Goal: Transaction & Acquisition: Purchase product/service

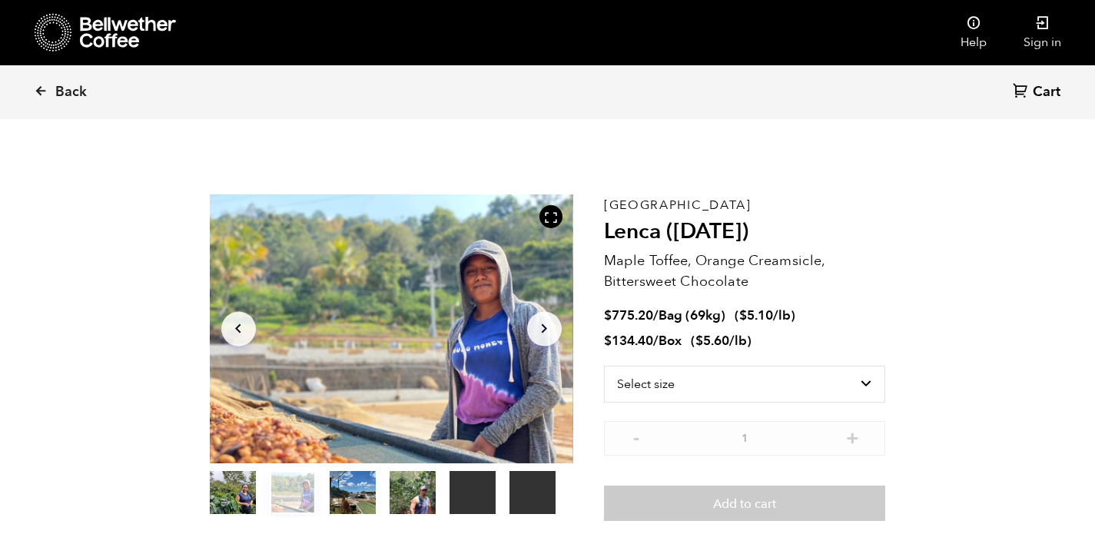
scroll to position [669, 658]
click at [31, 92] on div "Back Cart (0)" at bounding box center [547, 92] width 1095 height 54
click at [38, 92] on icon at bounding box center [41, 91] width 14 height 14
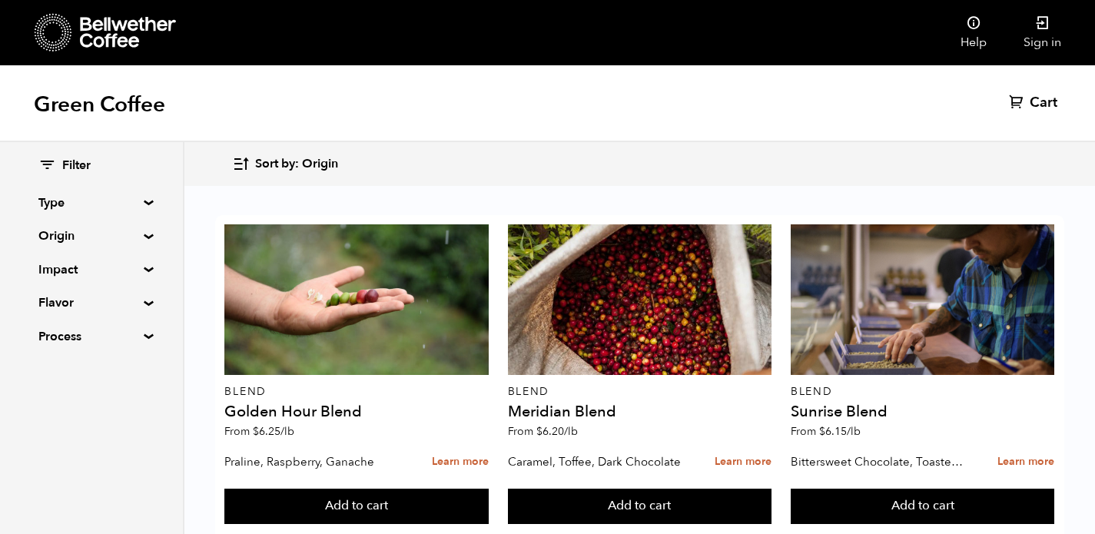
scroll to position [1630, 0]
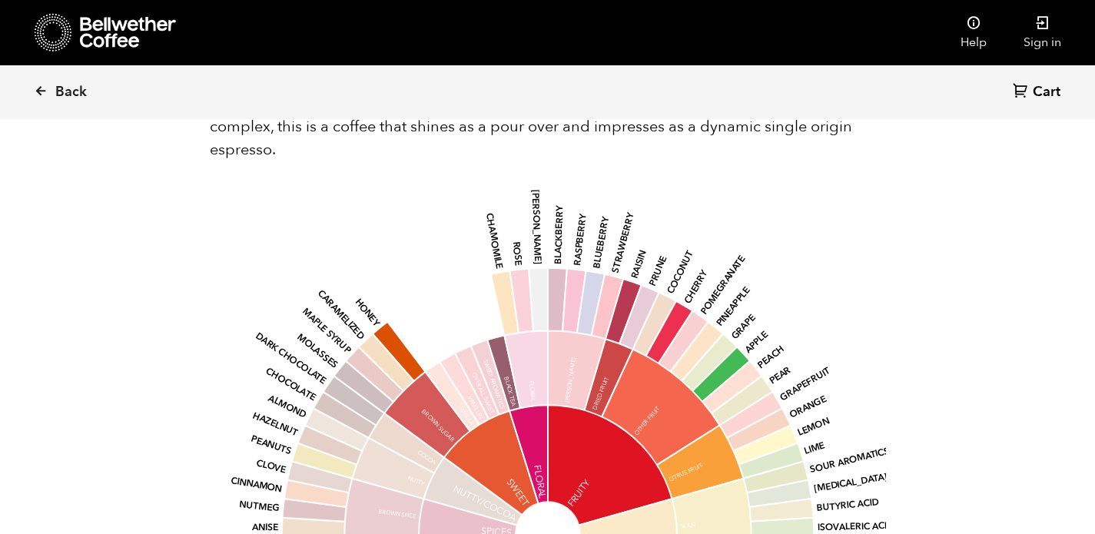
scroll to position [1328, 0]
